Goal: Ask a question

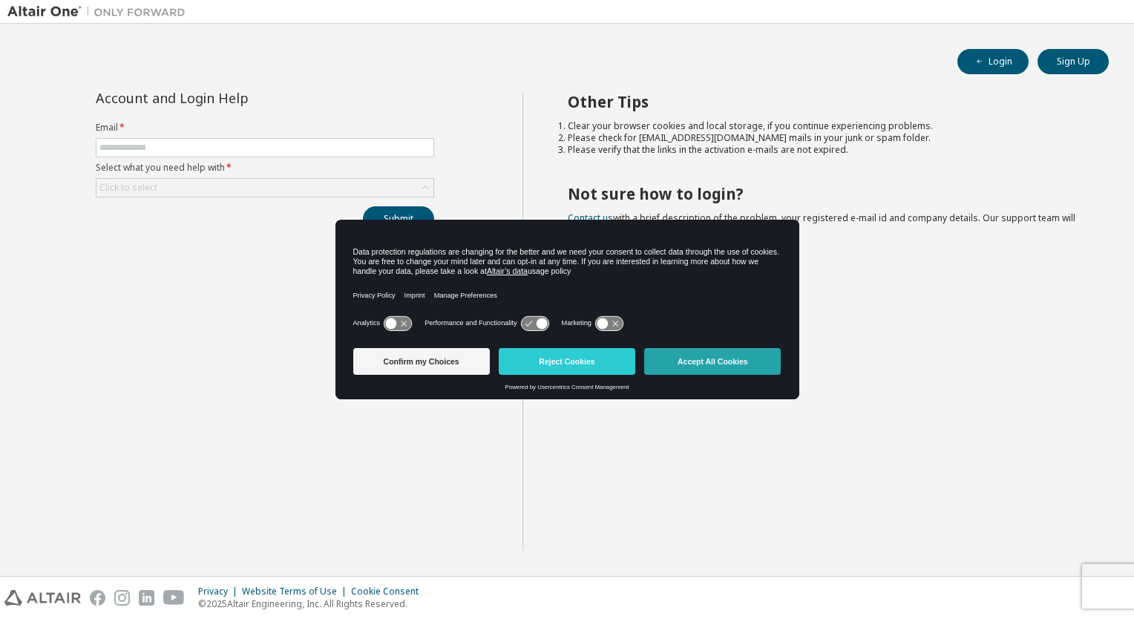
click at [686, 370] on button "Accept All Cookies" at bounding box center [712, 361] width 137 height 27
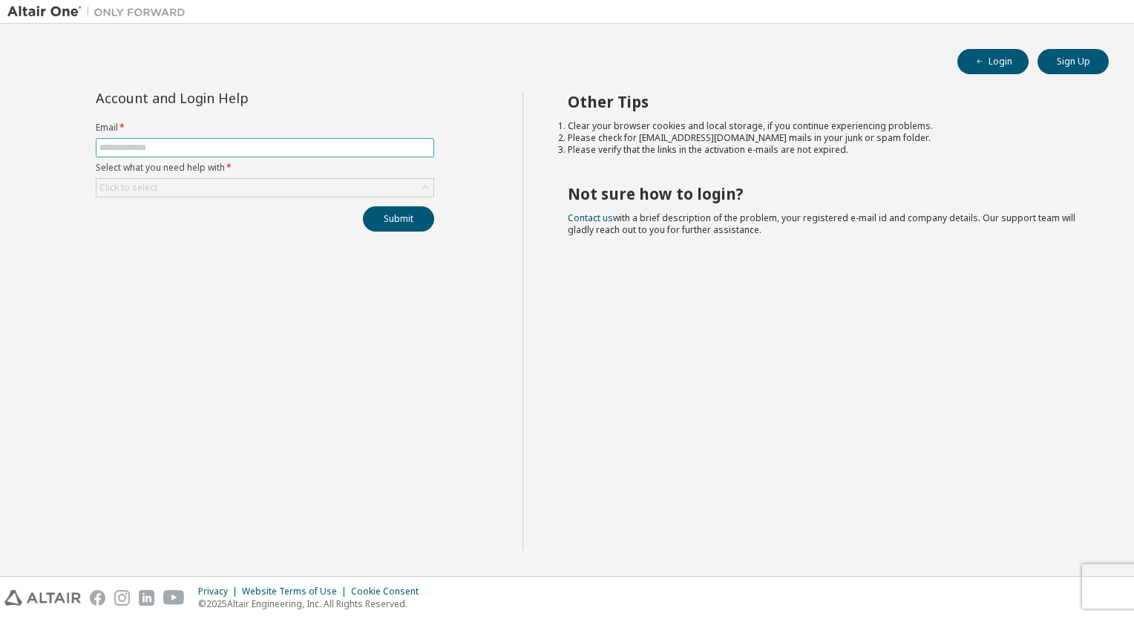
click at [180, 148] on input "text" at bounding box center [264, 148] width 331 height 12
type input "**********"
click at [168, 188] on div "Click to select" at bounding box center [264, 188] width 337 height 18
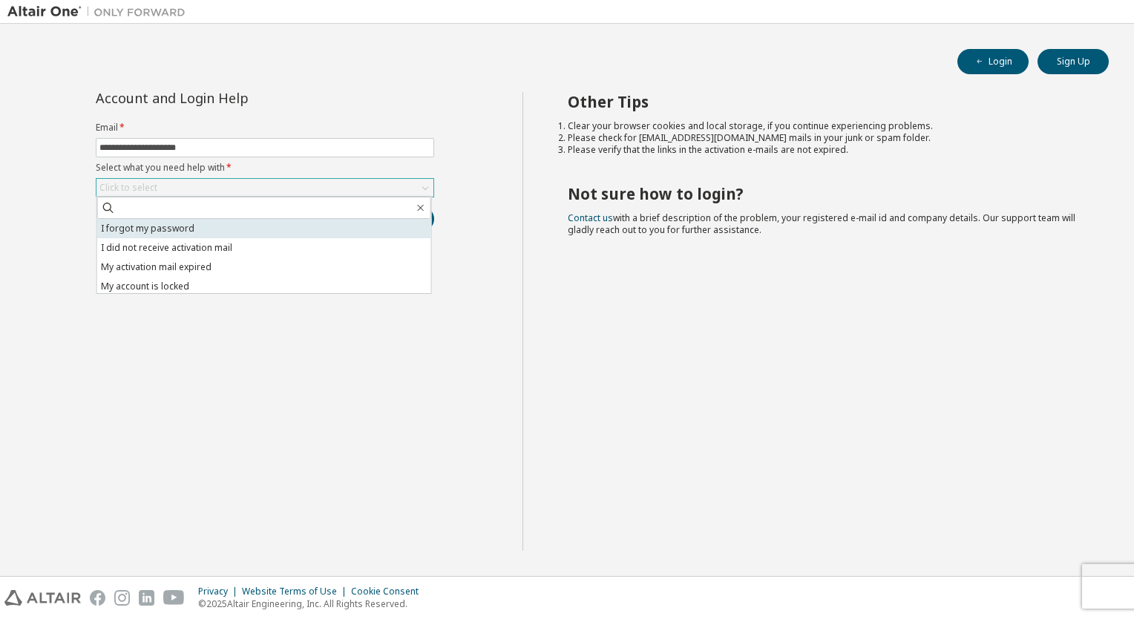
click at [178, 232] on li "I forgot my password" at bounding box center [264, 228] width 334 height 19
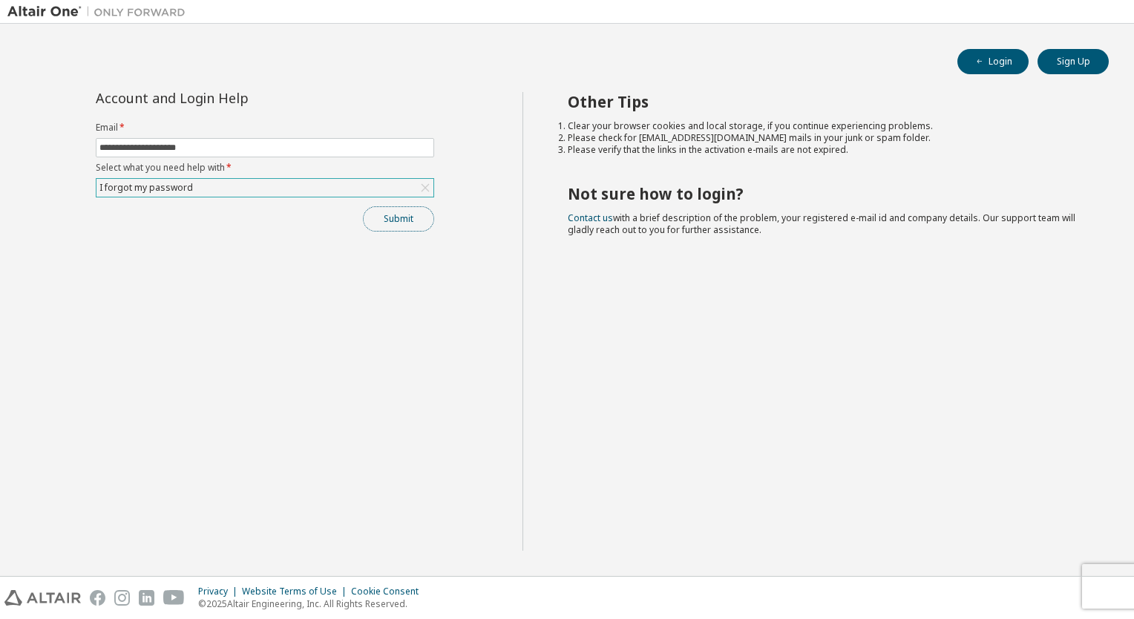
click at [394, 219] on button "Submit" at bounding box center [398, 218] width 71 height 25
